Goal: Task Accomplishment & Management: Complete application form

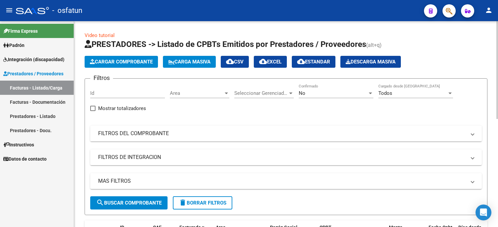
drag, startPoint x: 0, startPoint y: 0, endPoint x: 115, endPoint y: 63, distance: 131.2
click at [115, 63] on span "Cargar Comprobante" at bounding box center [121, 62] width 63 height 6
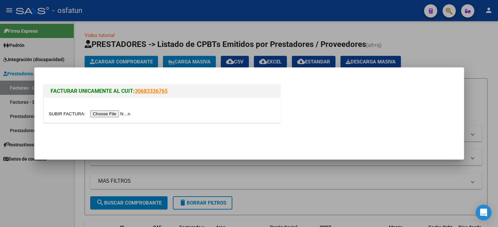
click at [127, 113] on input "file" at bounding box center [91, 113] width 84 height 7
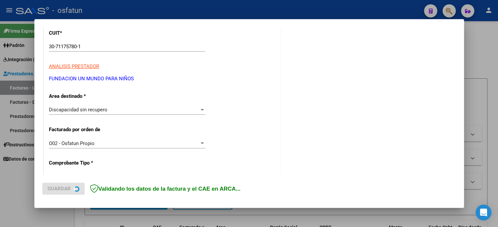
scroll to position [99, 0]
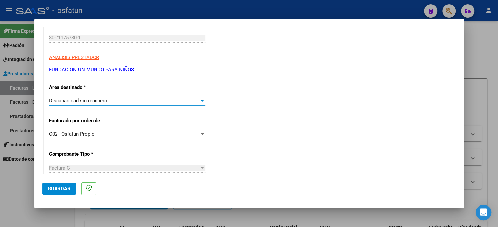
click at [113, 98] on div "Discapacidad sin recupero" at bounding box center [124, 101] width 150 height 6
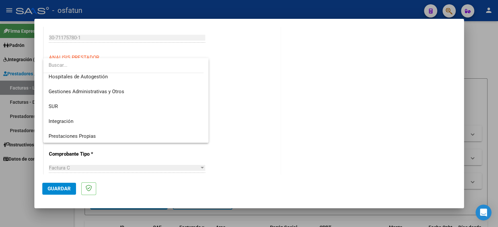
scroll to position [0, 0]
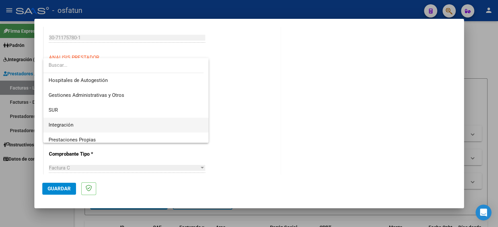
click at [98, 126] on span "Integración" at bounding box center [126, 125] width 155 height 15
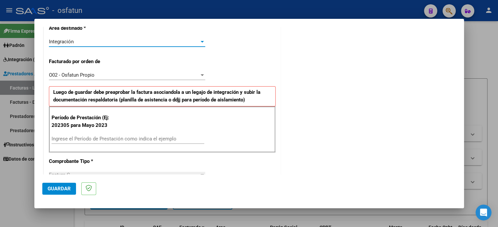
scroll to position [165, 0]
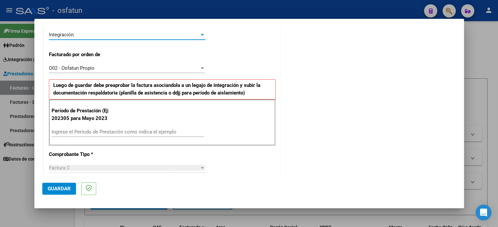
click at [128, 127] on div "Ingrese el Período de Prestación como indica el ejemplo" at bounding box center [128, 132] width 153 height 10
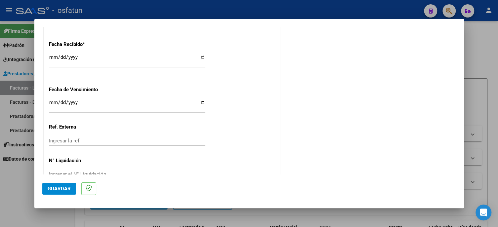
scroll to position [504, 0]
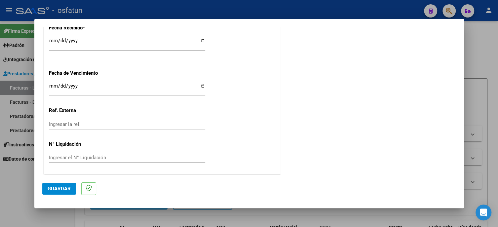
type input "202505"
click at [61, 189] on span "Guardar" at bounding box center [59, 189] width 23 height 6
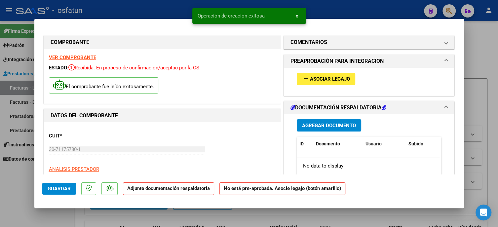
click at [313, 78] on span "Asociar Legajo" at bounding box center [330, 79] width 40 height 6
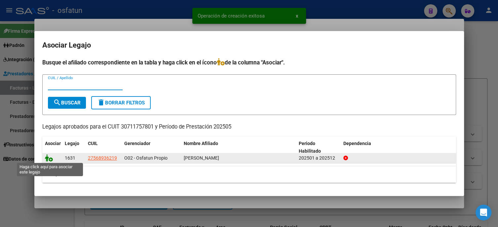
click at [50, 157] on icon at bounding box center [49, 157] width 8 height 7
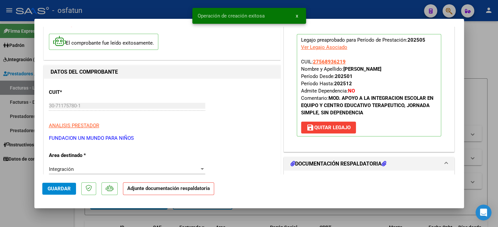
scroll to position [165, 0]
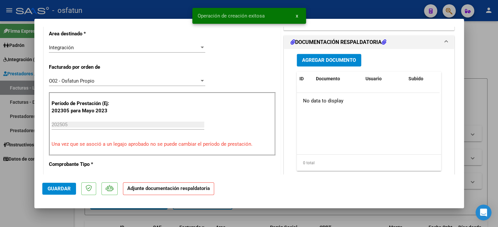
click at [50, 192] on button "Guardar" at bounding box center [59, 189] width 34 height 12
click at [11, 186] on div at bounding box center [249, 113] width 498 height 227
type input "$ 0,00"
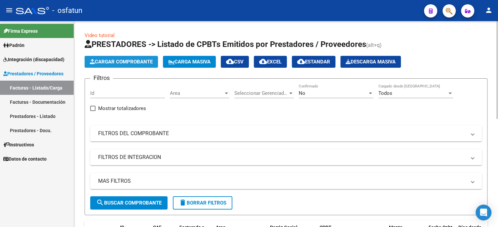
click at [118, 57] on button "Cargar Comprobante" at bounding box center [121, 62] width 73 height 12
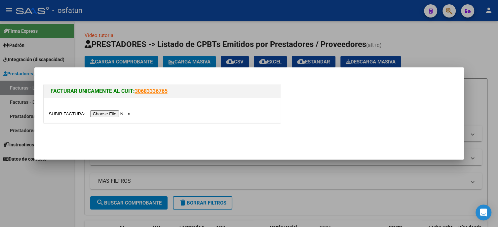
click at [105, 116] on input "file" at bounding box center [91, 113] width 84 height 7
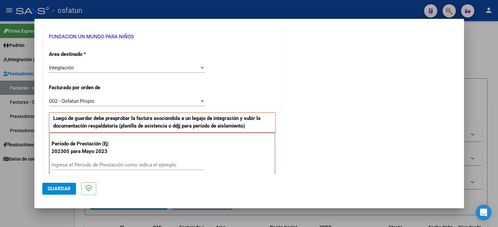
scroll to position [198, 0]
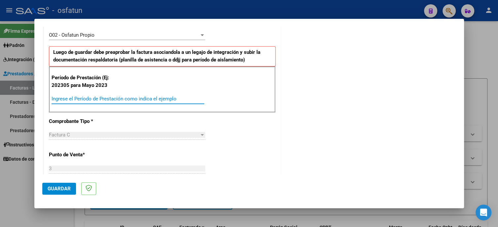
click at [96, 97] on input "Ingrese el Período de Prestación como indica el ejemplo" at bounding box center [128, 99] width 153 height 6
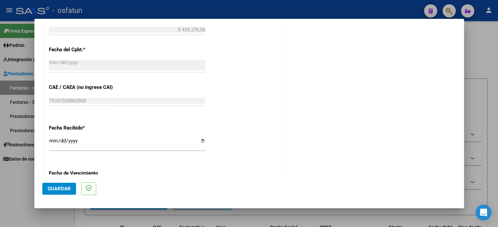
scroll to position [496, 0]
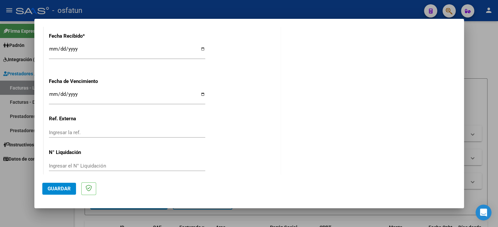
type input "202506"
click at [62, 188] on span "Guardar" at bounding box center [59, 189] width 23 height 6
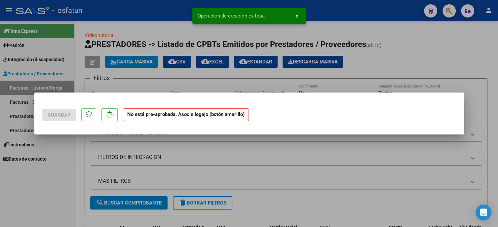
scroll to position [0, 0]
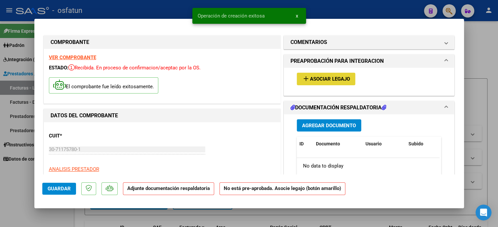
click at [311, 81] on span "Asociar Legajo" at bounding box center [330, 79] width 40 height 6
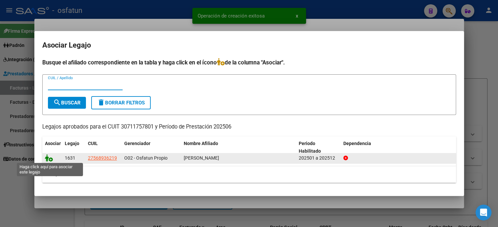
click at [50, 157] on icon at bounding box center [49, 157] width 8 height 7
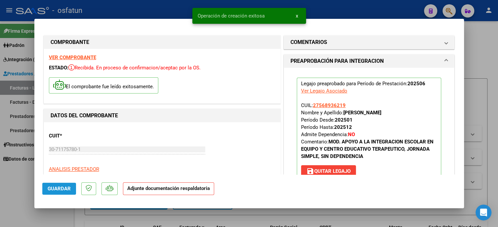
click at [59, 188] on span "Guardar" at bounding box center [59, 189] width 23 height 6
click at [20, 195] on div at bounding box center [249, 113] width 498 height 227
type input "$ 0,00"
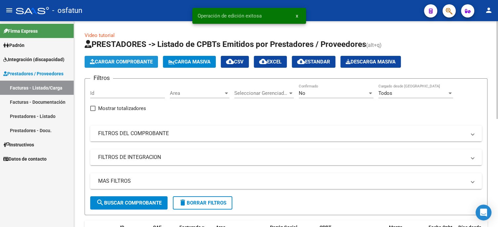
click at [121, 62] on span "Cargar Comprobante" at bounding box center [121, 62] width 63 height 6
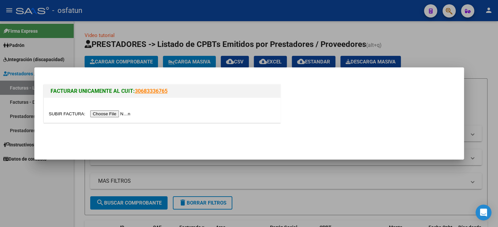
click at [95, 112] on input "file" at bounding box center [91, 113] width 84 height 7
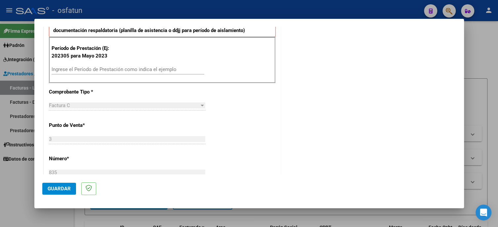
scroll to position [231, 0]
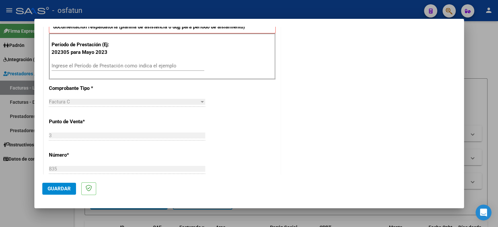
click at [92, 65] on input "Ingrese el Período de Prestación como indica el ejemplo" at bounding box center [128, 66] width 153 height 6
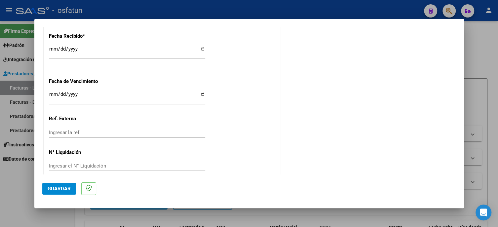
scroll to position [504, 0]
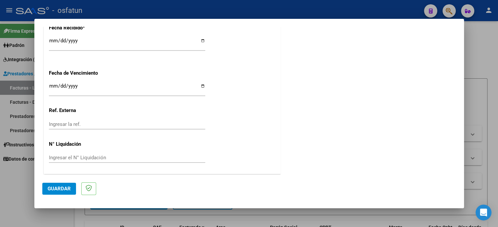
type input "202507"
click at [59, 187] on span "Guardar" at bounding box center [59, 189] width 23 height 6
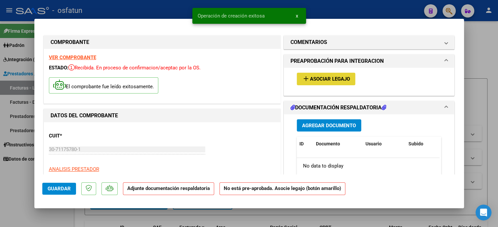
click at [334, 78] on span "Asociar Legajo" at bounding box center [330, 79] width 40 height 6
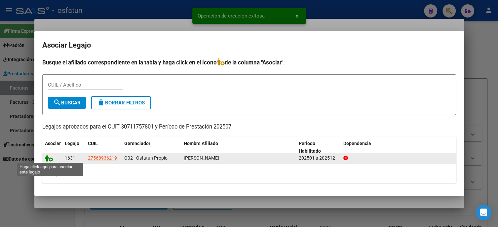
click at [47, 157] on icon at bounding box center [49, 157] width 8 height 7
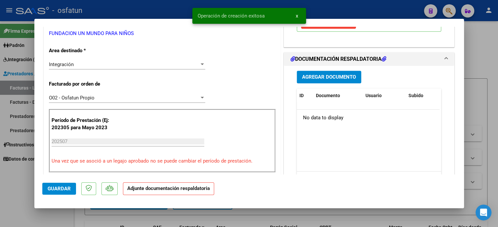
scroll to position [165, 0]
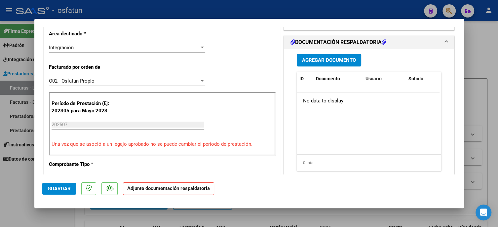
click at [52, 188] on span "Guardar" at bounding box center [59, 189] width 23 height 6
click at [63, 188] on span "Guardar" at bounding box center [59, 189] width 23 height 6
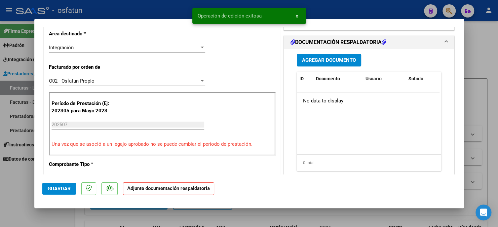
drag, startPoint x: 73, startPoint y: 144, endPoint x: 248, endPoint y: 144, distance: 175.1
click at [269, 143] on p "Una vez que se asoció a un legajo aprobado no se puede cambiar el período de pr…" at bounding box center [162, 144] width 221 height 8
click at [22, 174] on div at bounding box center [249, 113] width 498 height 227
type input "$ 0,00"
